Goal: Transaction & Acquisition: Purchase product/service

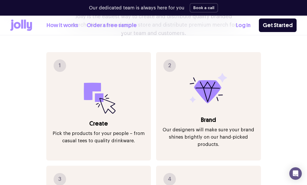
scroll to position [536, 0]
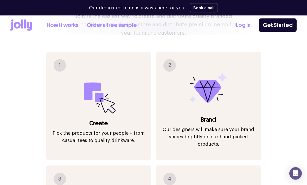
click at [53, 55] on div "1 Create Pick the products for your people – from casual tees to quality drinkw…" at bounding box center [98, 106] width 105 height 108
click at [62, 59] on div "1" at bounding box center [60, 65] width 12 height 12
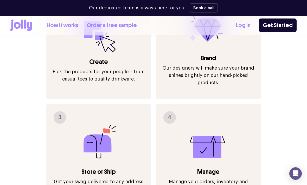
scroll to position [606, 0]
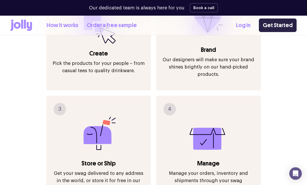
click at [283, 30] on link "Get Started" at bounding box center [278, 25] width 38 height 14
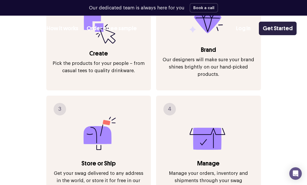
scroll to position [0, 0]
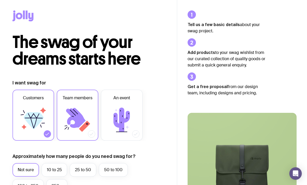
click at [68, 129] on icon at bounding box center [77, 119] width 31 height 31
click at [0, 0] on input "Team members" at bounding box center [0, 0] width 0 height 0
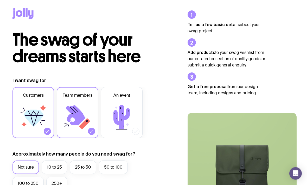
scroll to position [3, 0]
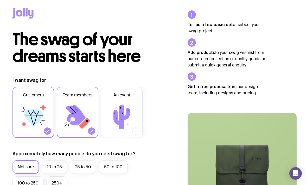
click at [65, 130] on icon at bounding box center [77, 116] width 31 height 31
click at [0, 0] on input "Team members" at bounding box center [0, 0] width 0 height 0
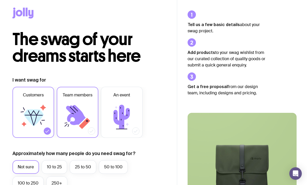
click at [63, 133] on label "Team members" at bounding box center [78, 112] width 42 height 51
click at [0, 0] on input "Team members" at bounding box center [0, 0] width 0 height 0
click at [27, 119] on icon at bounding box center [33, 116] width 31 height 31
click at [0, 0] on input "Customers" at bounding box center [0, 0] width 0 height 0
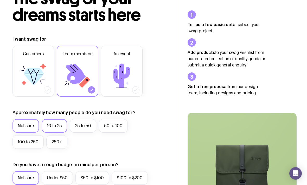
scroll to position [44, 0]
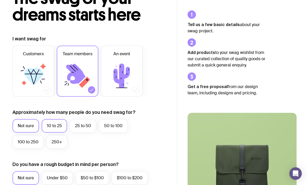
click at [50, 124] on label "10 to 25" at bounding box center [54, 126] width 25 height 14
click at [0, 0] on input "10 to 25" at bounding box center [0, 0] width 0 height 0
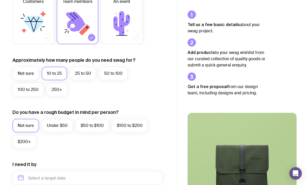
scroll to position [96, 0]
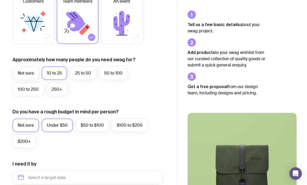
click at [50, 127] on label "Under $50" at bounding box center [57, 125] width 31 height 14
click at [0, 0] on input "Under $50" at bounding box center [0, 0] width 0 height 0
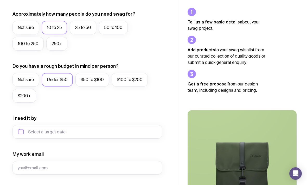
scroll to position [150, 0]
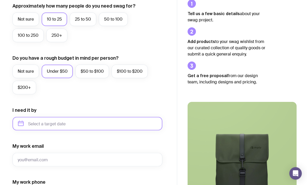
click at [36, 126] on input "text" at bounding box center [87, 124] width 150 height 14
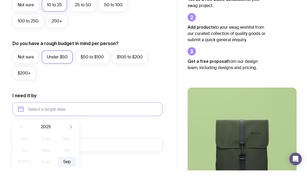
click at [34, 182] on button "Sep" at bounding box center [24, 187] width 19 height 10
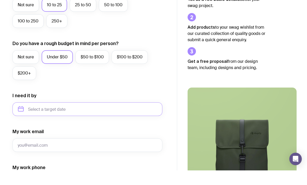
type input "September 2025"
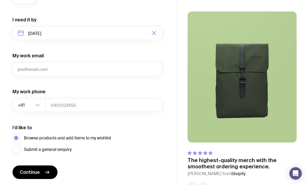
scroll to position [240, 0]
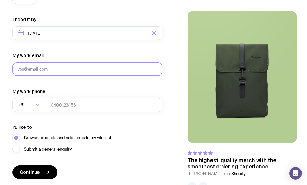
click at [34, 73] on input "My work email" at bounding box center [87, 69] width 150 height 14
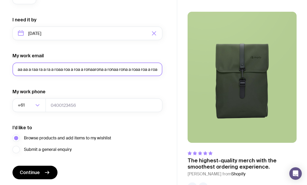
click at [143, 70] on input "aa aa a raa ra a ra a roaa roa a roa a ronaarona a ronaa rona a roaa roa a roaa…" at bounding box center [87, 69] width 150 height 14
click at [146, 70] on input "aa aa a raa ra a ra a roaa roa a roa a ronaara roaa roa a raa ra a ra aa" at bounding box center [87, 69] width 150 height 14
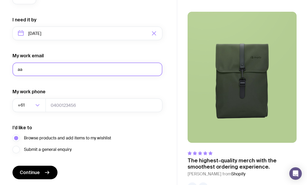
type input "a"
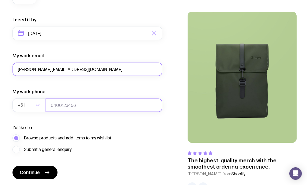
type input "Aaron.w@mljfitout.com.au"
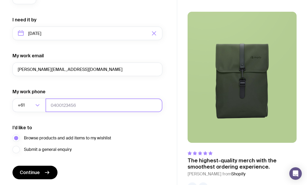
click at [63, 108] on input "tel" at bounding box center [103, 105] width 117 height 14
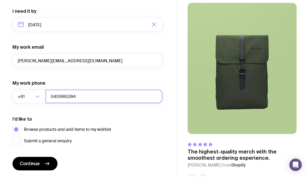
scroll to position [248, 0]
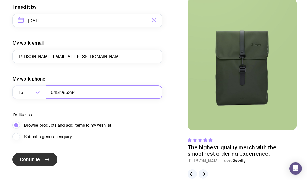
type input "0451995284"
click at [25, 161] on span "Continue" at bounding box center [30, 164] width 20 height 6
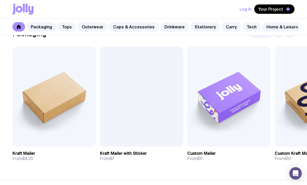
scroll to position [88, 0]
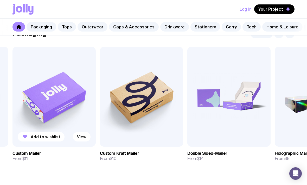
click at [52, 95] on img at bounding box center [53, 97] width 83 height 100
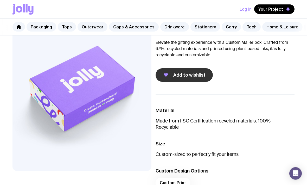
click at [201, 78] on button "Add to wishlist" at bounding box center [183, 75] width 57 height 14
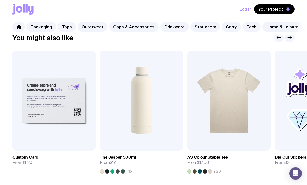
scroll to position [244, 0]
click at [25, 140] on icon "button" at bounding box center [25, 140] width 4 height 4
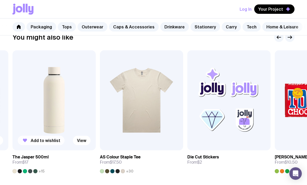
click at [25, 142] on icon "button" at bounding box center [25, 140] width 6 height 6
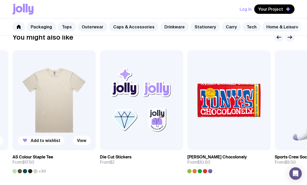
click at [25, 140] on icon "button" at bounding box center [25, 140] width 4 height 4
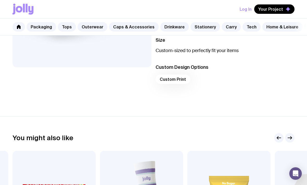
scroll to position [145, 0]
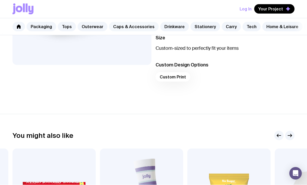
click at [121, 27] on link "Caps & Accessories" at bounding box center [134, 26] width 50 height 9
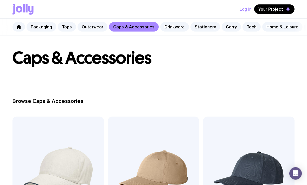
scroll to position [19, 0]
click at [165, 31] on link "Drinkware" at bounding box center [174, 26] width 29 height 9
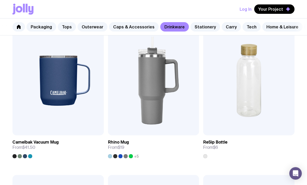
scroll to position [556, 0]
click at [123, 124] on icon "button" at bounding box center [120, 125] width 6 height 6
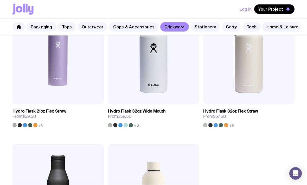
scroll to position [1034, 0]
click at [206, 23] on link "Stationery" at bounding box center [205, 26] width 30 height 9
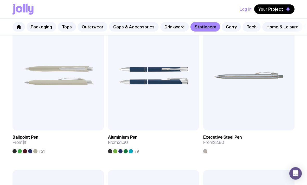
scroll to position [115, 0]
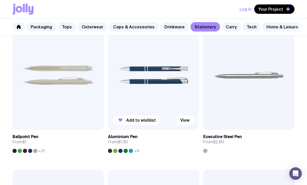
click at [151, 124] on button "Add to wishlist" at bounding box center [136, 119] width 47 height 9
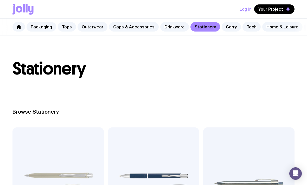
scroll to position [0, 0]
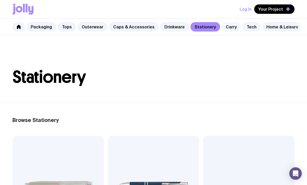
click at [226, 28] on link "Carry" at bounding box center [230, 26] width 19 height 9
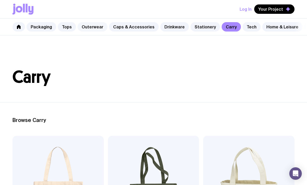
click at [85, 30] on link "Outerwear" at bounding box center [92, 26] width 30 height 9
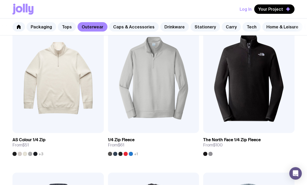
scroll to position [261, 0]
click at [164, 23] on link "Drinkware" at bounding box center [174, 26] width 29 height 9
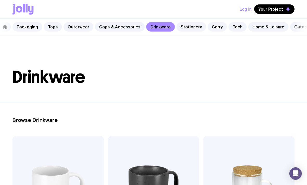
scroll to position [0, 14]
click at [263, 29] on link "Home & Leisure" at bounding box center [268, 26] width 40 height 9
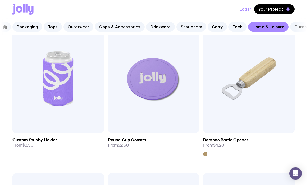
scroll to position [112, 0]
click at [290, 29] on link "Outdoors" at bounding box center [304, 26] width 28 height 9
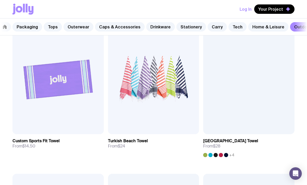
scroll to position [407, 0]
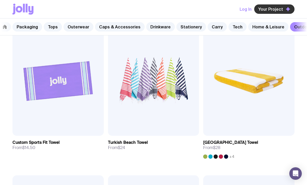
click at [284, 10] on button "Your Project" at bounding box center [274, 8] width 40 height 9
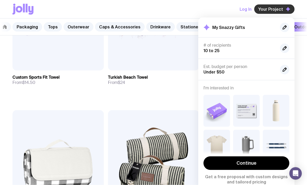
scroll to position [475, 0]
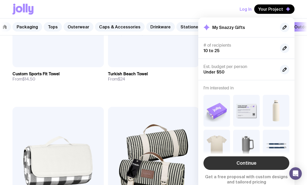
click at [250, 163] on link "Continue" at bounding box center [246, 163] width 86 height 14
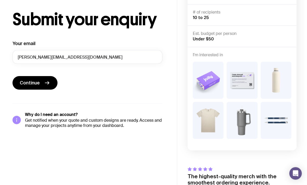
scroll to position [29, 0]
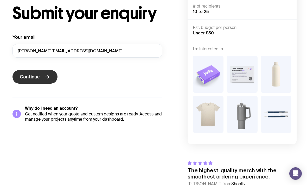
click at [33, 80] on button "Continue" at bounding box center [34, 77] width 45 height 14
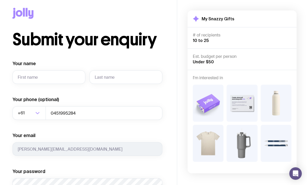
scroll to position [0, 0]
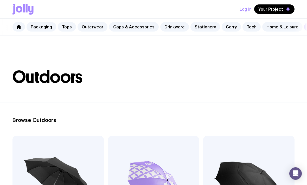
click at [24, 14] on icon at bounding box center [22, 9] width 21 height 11
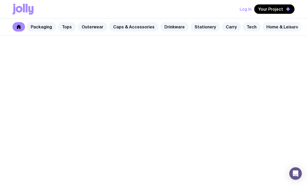
click at [20, 11] on icon at bounding box center [19, 9] width 7 height 6
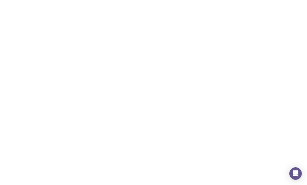
scroll to position [253, 0]
